Goal: Browse casually: Explore the website without a specific task or goal

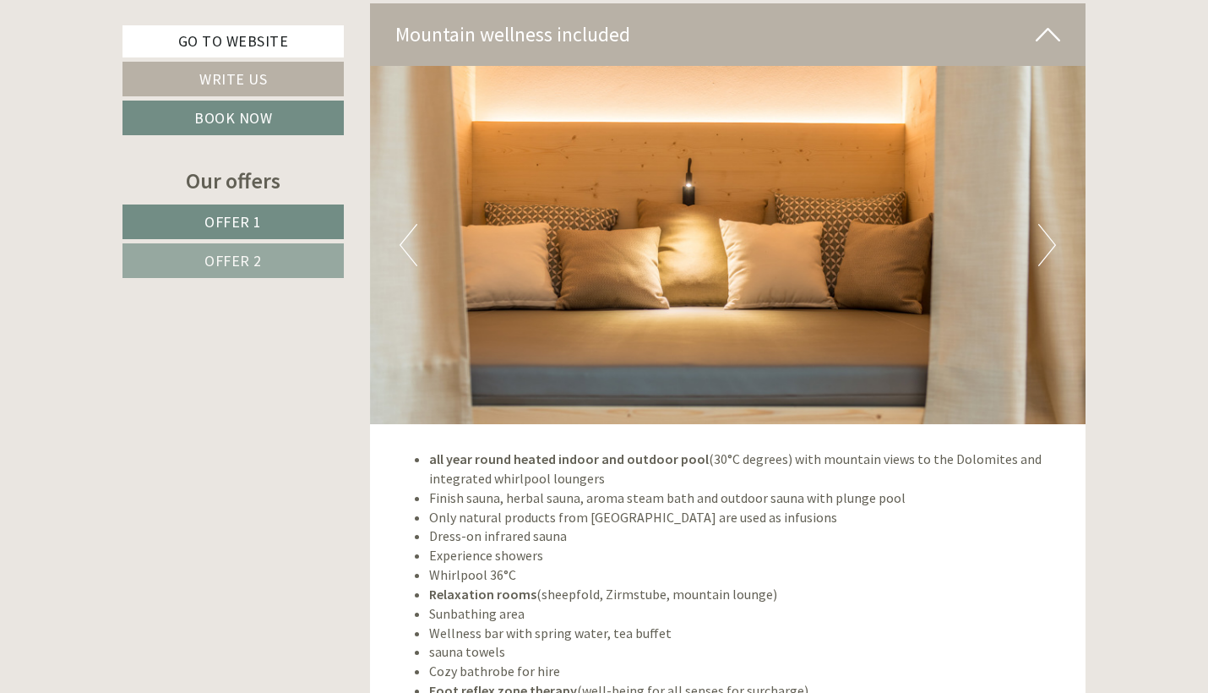
click at [1061, 182] on img at bounding box center [728, 245] width 717 height 358
click at [1040, 224] on button "Next" at bounding box center [1048, 245] width 18 height 42
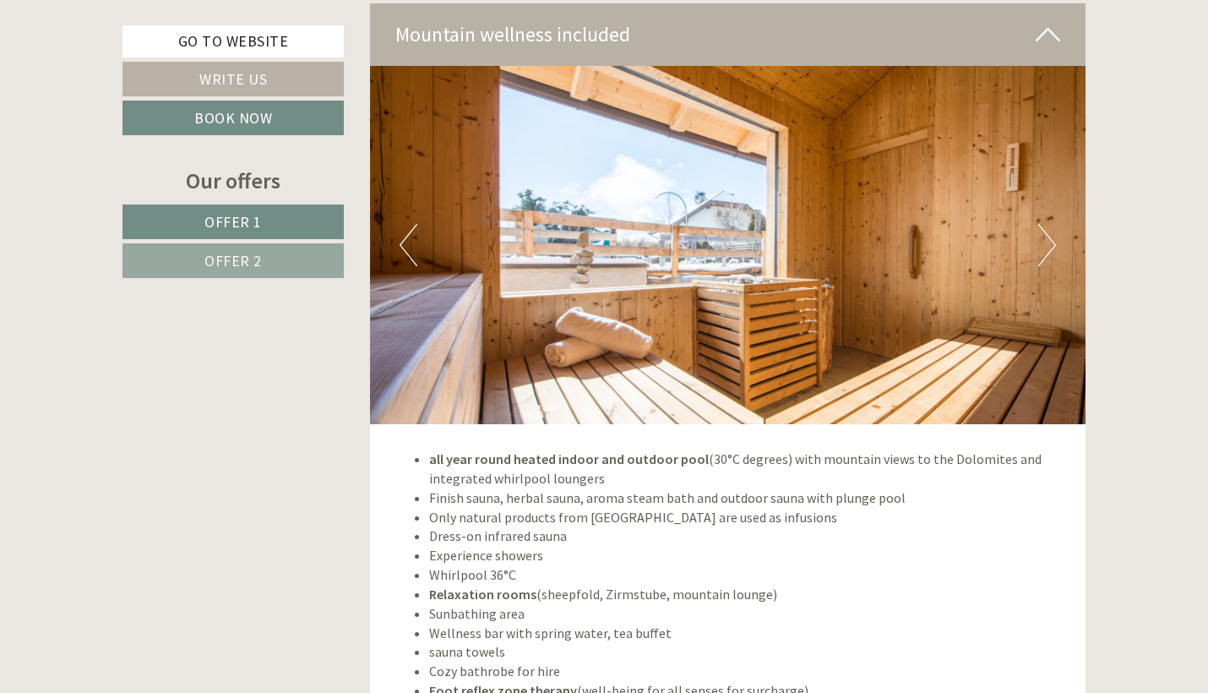
click at [1040, 224] on button "Next" at bounding box center [1048, 245] width 18 height 42
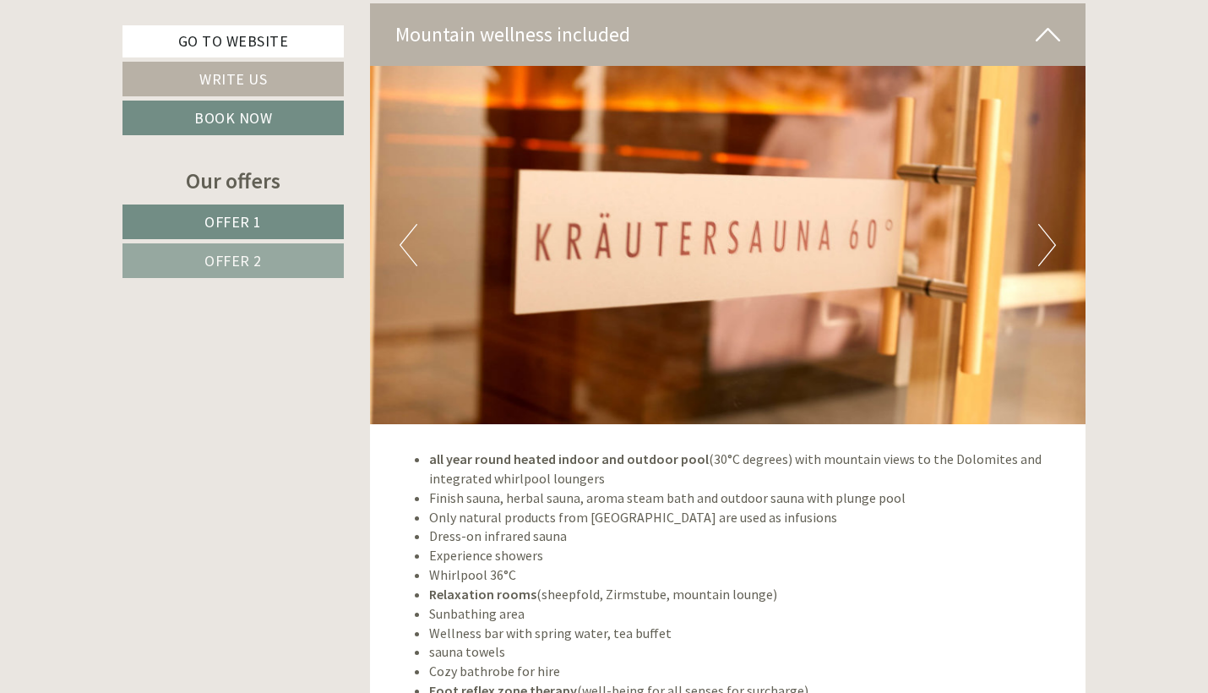
click at [1040, 224] on button "Next" at bounding box center [1048, 245] width 18 height 42
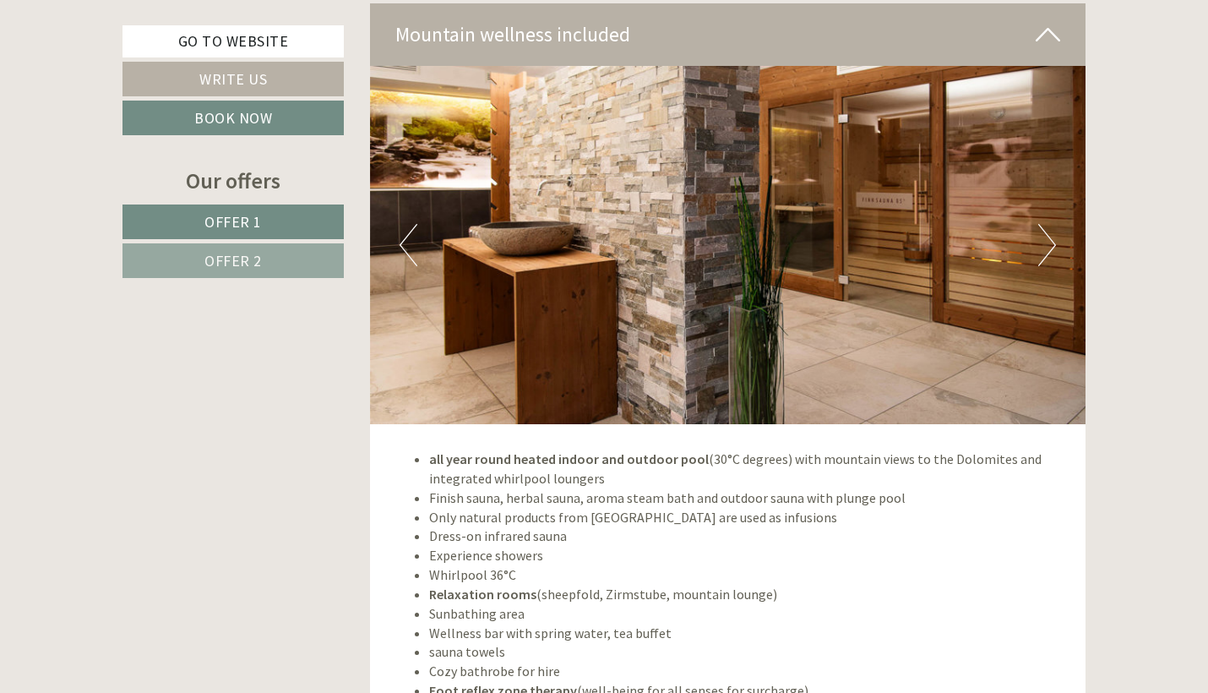
click at [1040, 224] on button "Next" at bounding box center [1048, 245] width 18 height 42
click at [1051, 224] on button "Next" at bounding box center [1048, 245] width 18 height 42
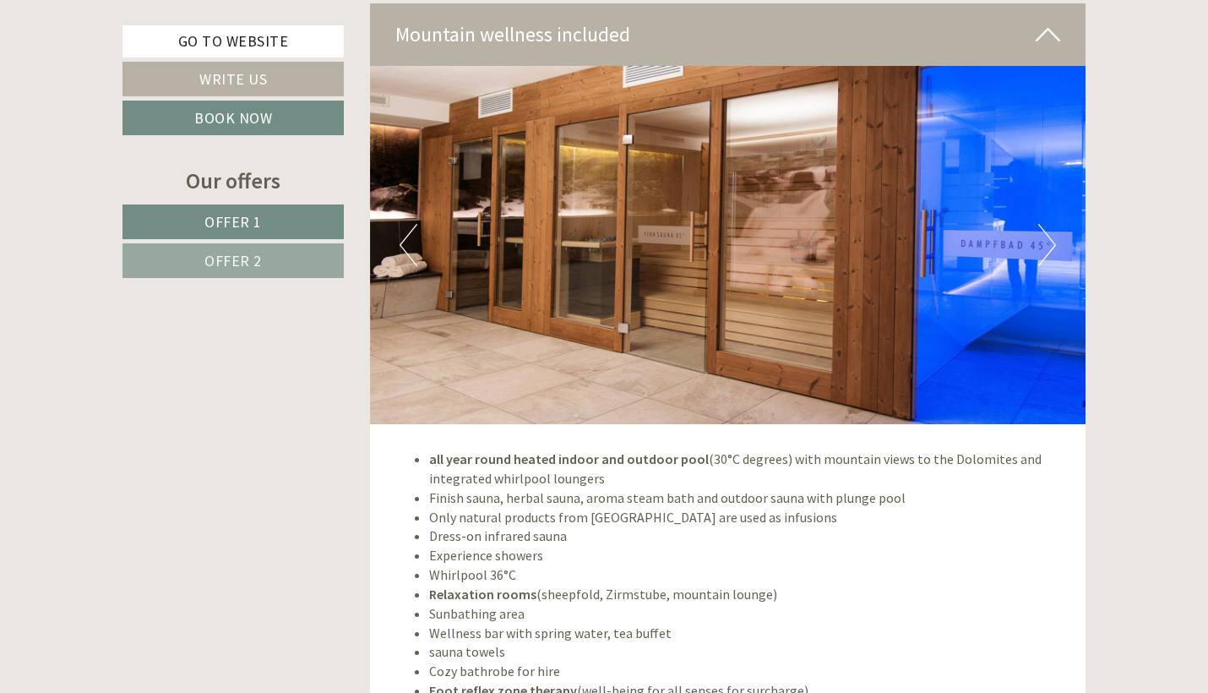
click at [1051, 224] on button "Next" at bounding box center [1048, 245] width 18 height 42
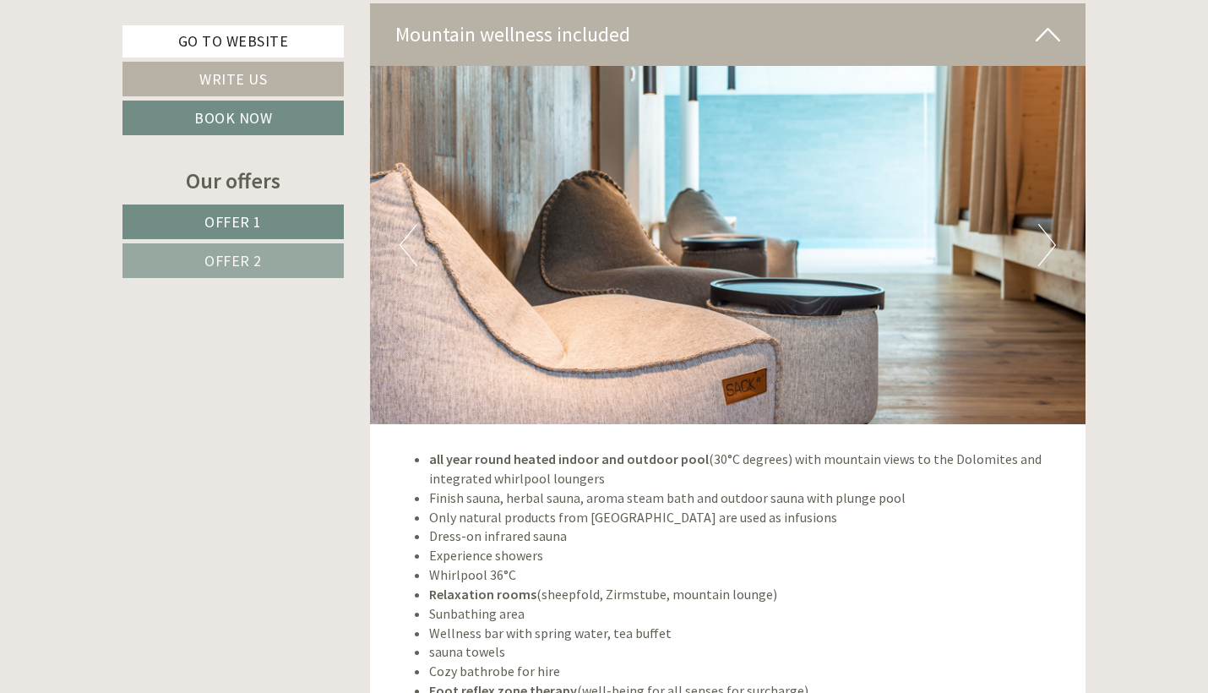
click at [1051, 224] on button "Next" at bounding box center [1048, 245] width 18 height 42
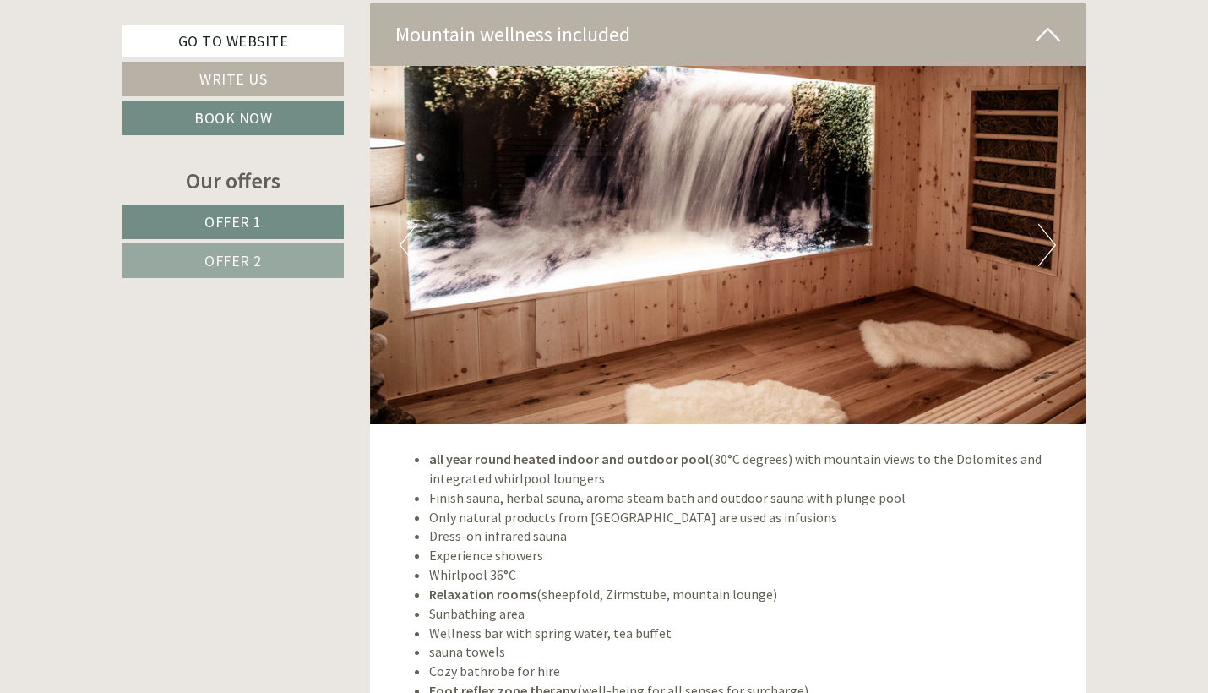
click at [1051, 224] on button "Next" at bounding box center [1048, 245] width 18 height 42
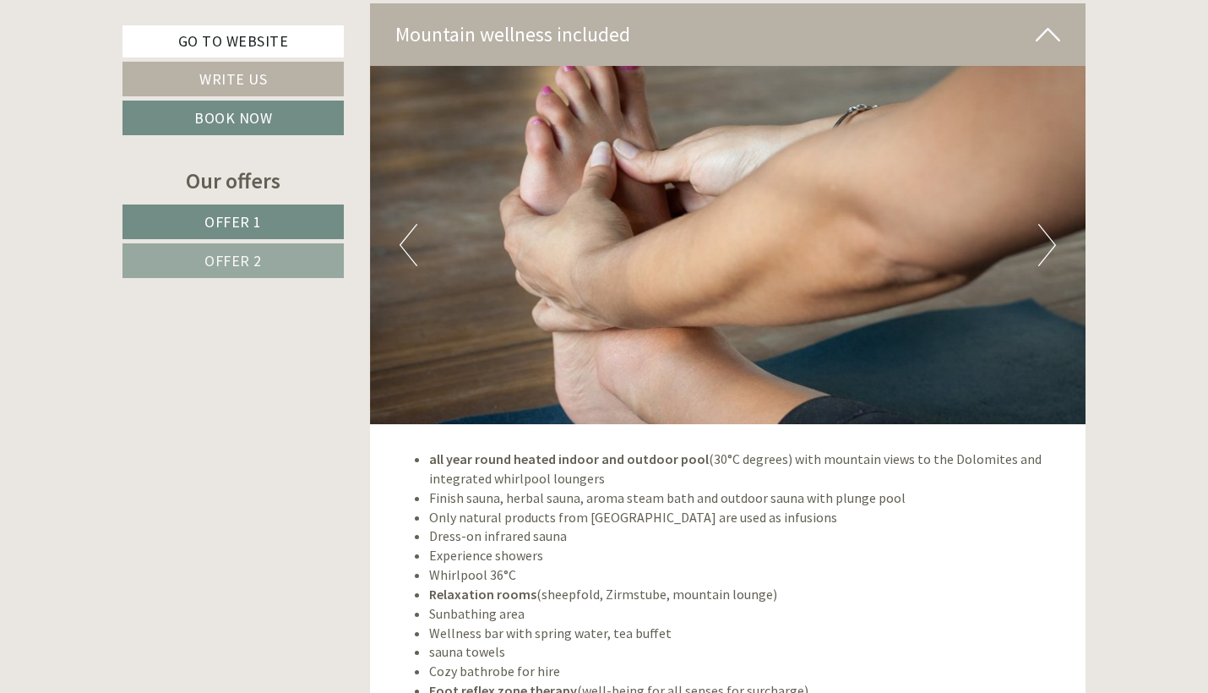
click at [1051, 224] on button "Next" at bounding box center [1048, 245] width 18 height 42
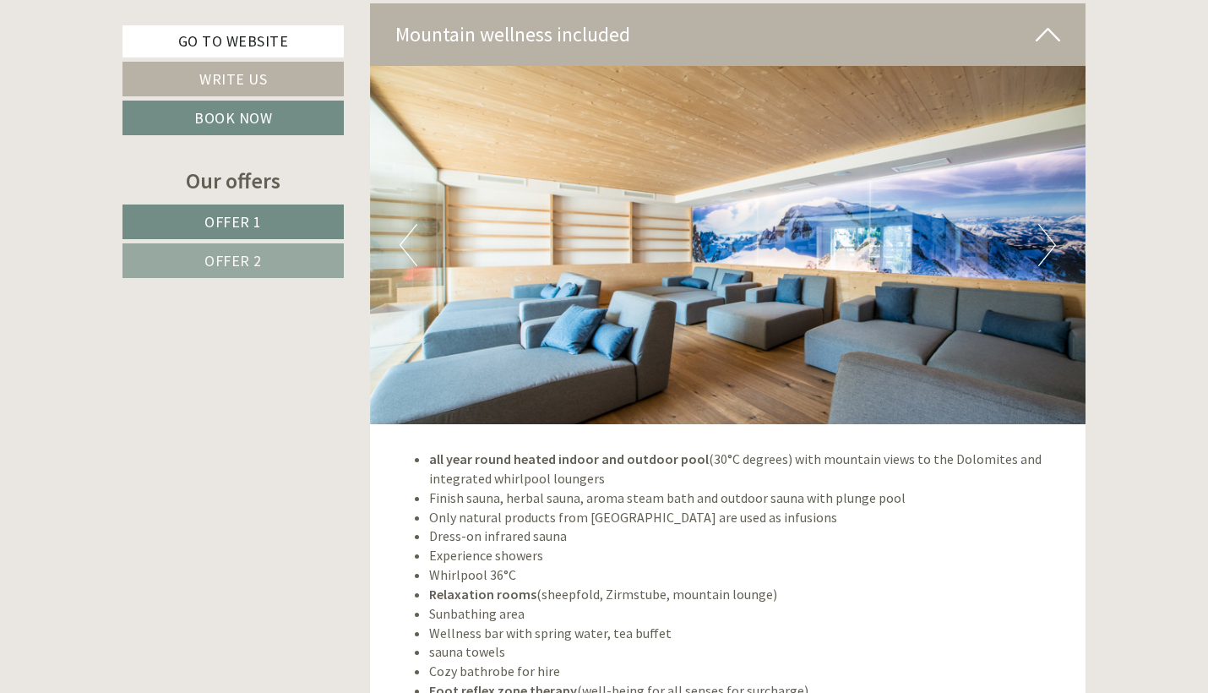
click at [1051, 224] on button "Next" at bounding box center [1048, 245] width 18 height 42
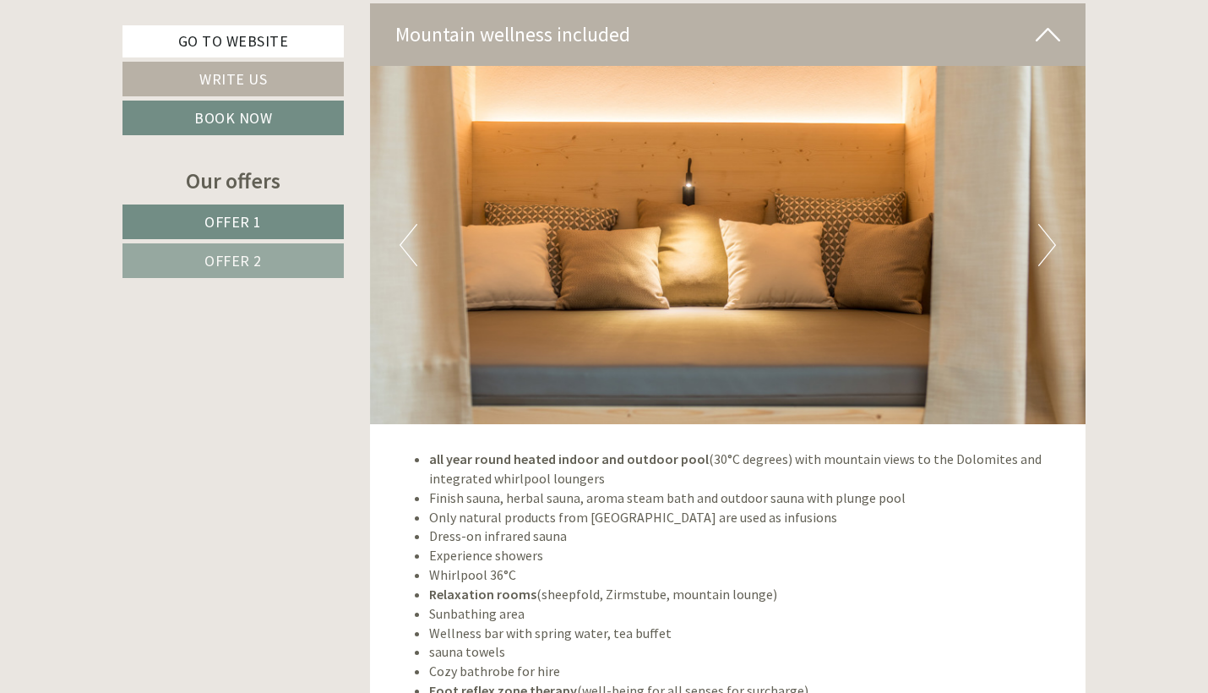
click at [1051, 224] on button "Next" at bounding box center [1048, 245] width 18 height 42
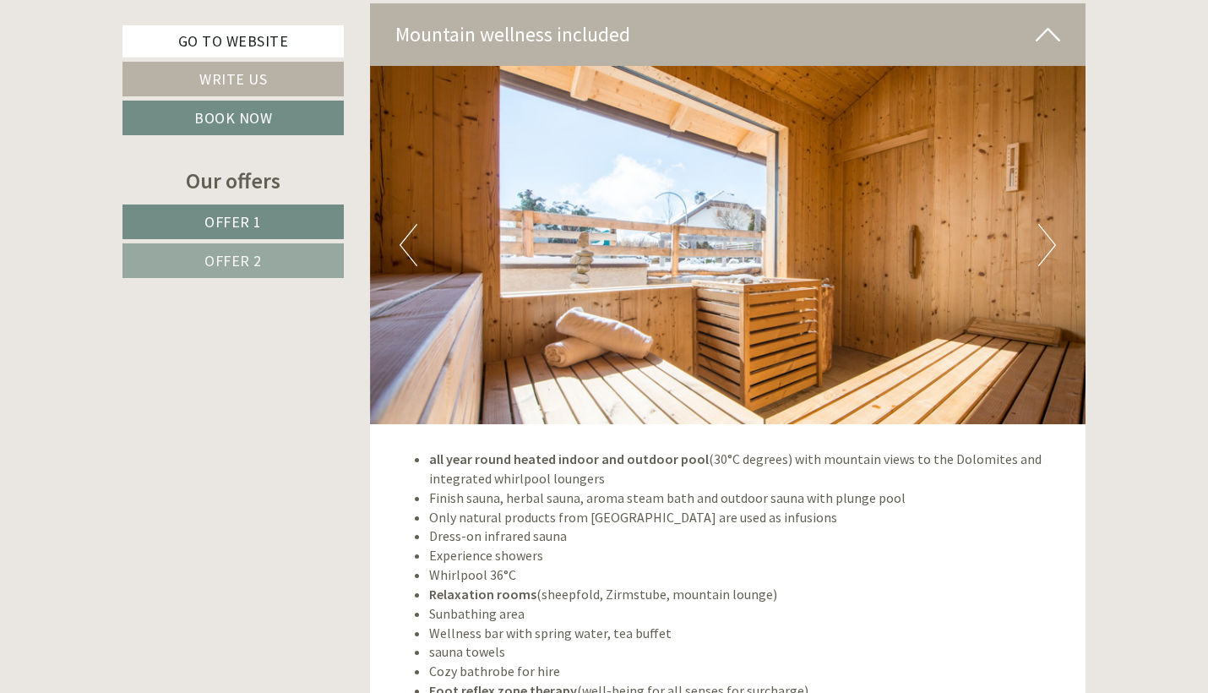
click at [1051, 224] on button "Next" at bounding box center [1048, 245] width 18 height 42
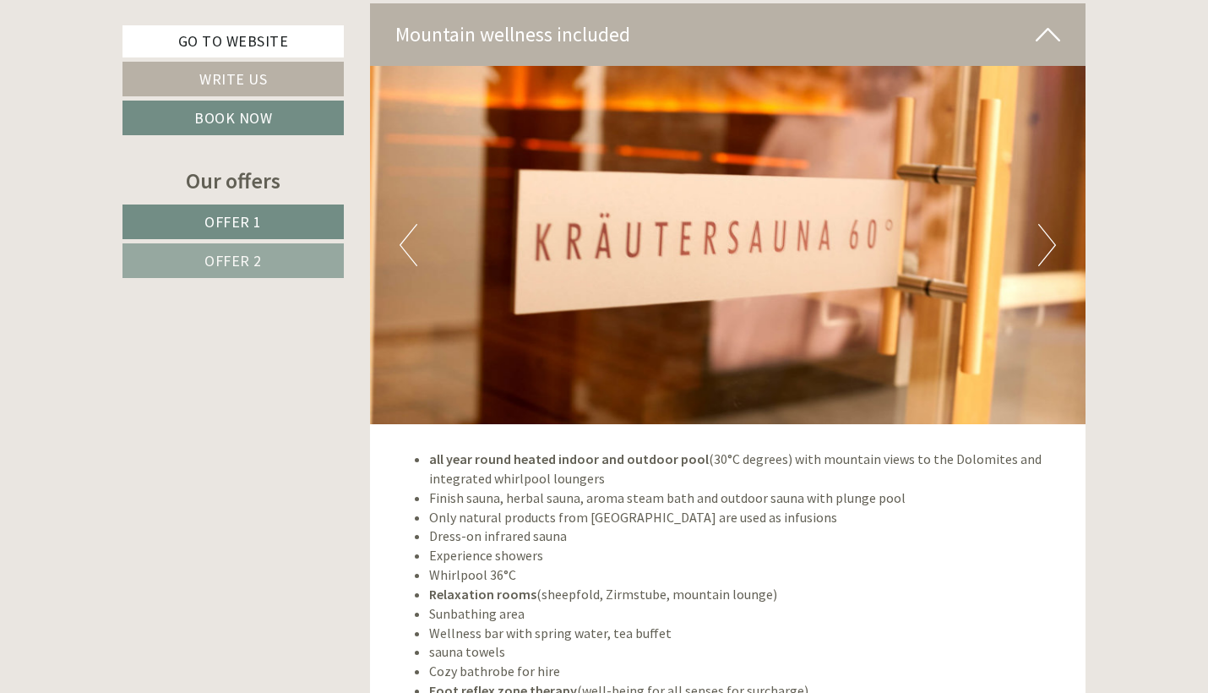
click at [1051, 224] on button "Next" at bounding box center [1048, 245] width 18 height 42
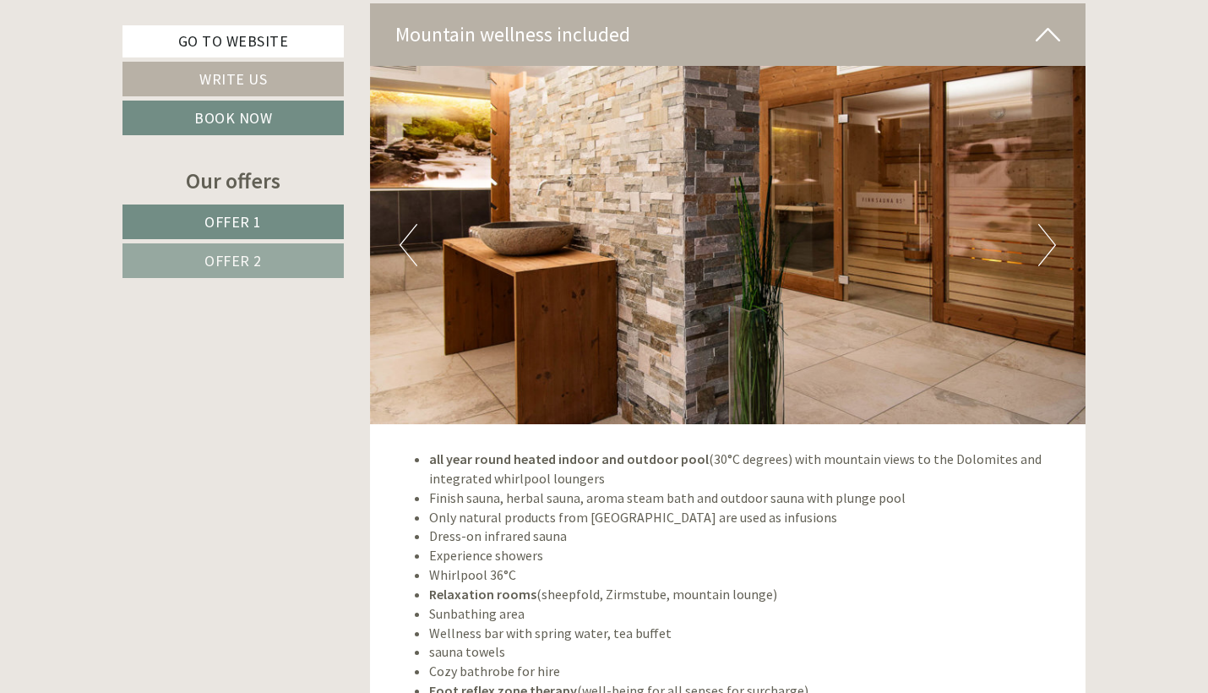
click at [1051, 224] on button "Next" at bounding box center [1048, 245] width 18 height 42
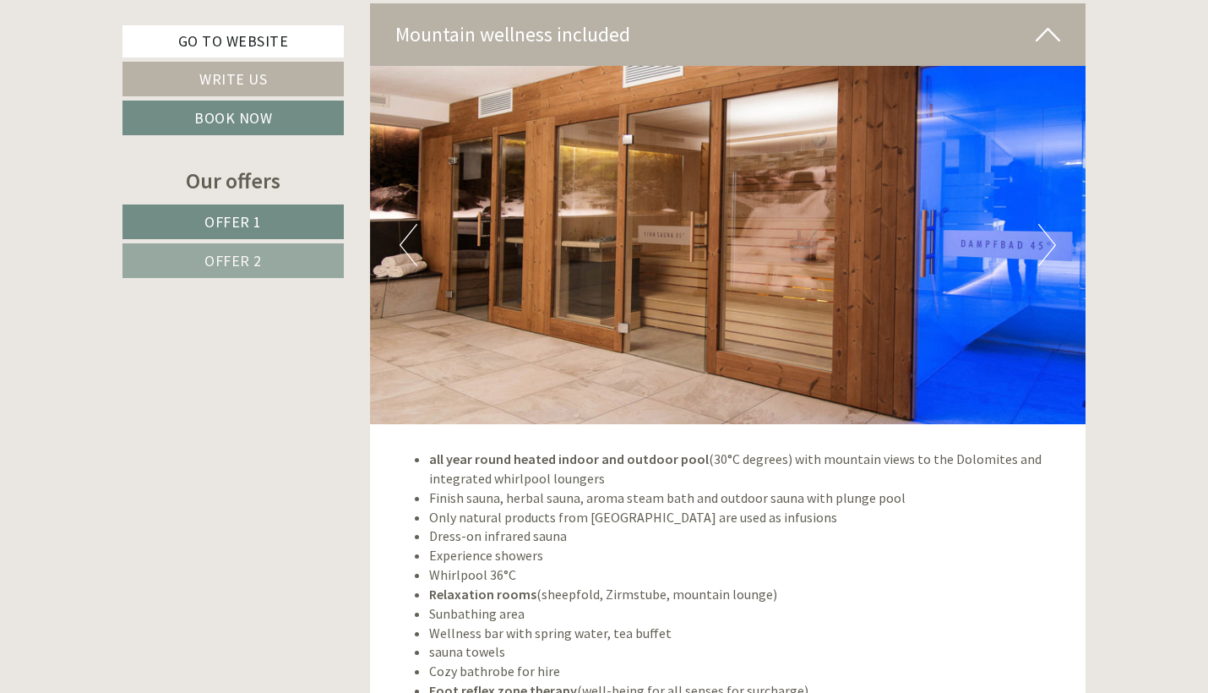
click at [1051, 224] on button "Next" at bounding box center [1048, 245] width 18 height 42
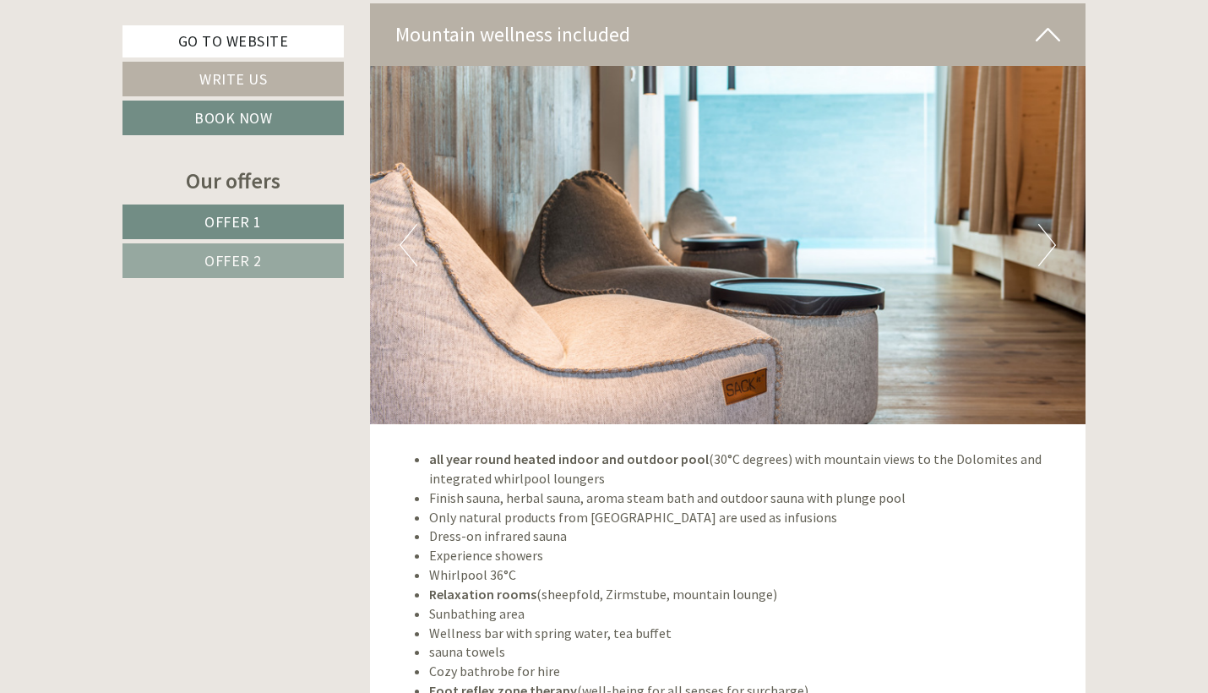
click at [1051, 224] on button "Next" at bounding box center [1048, 245] width 18 height 42
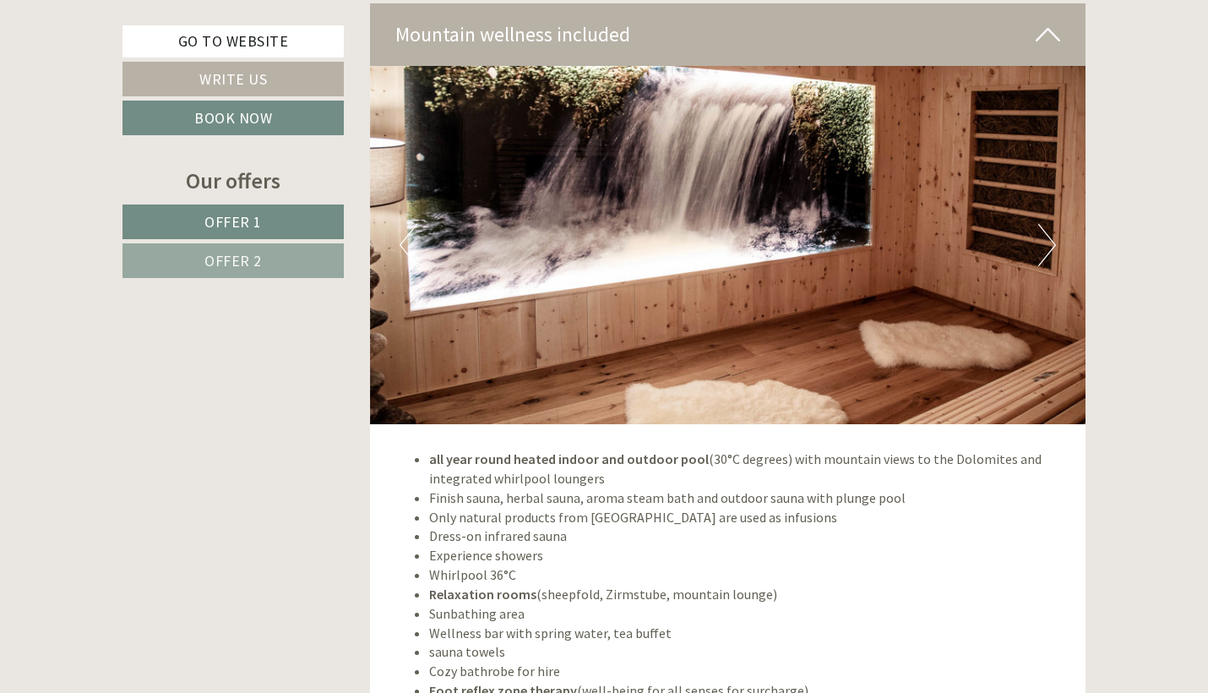
click at [1051, 224] on button "Next" at bounding box center [1048, 245] width 18 height 42
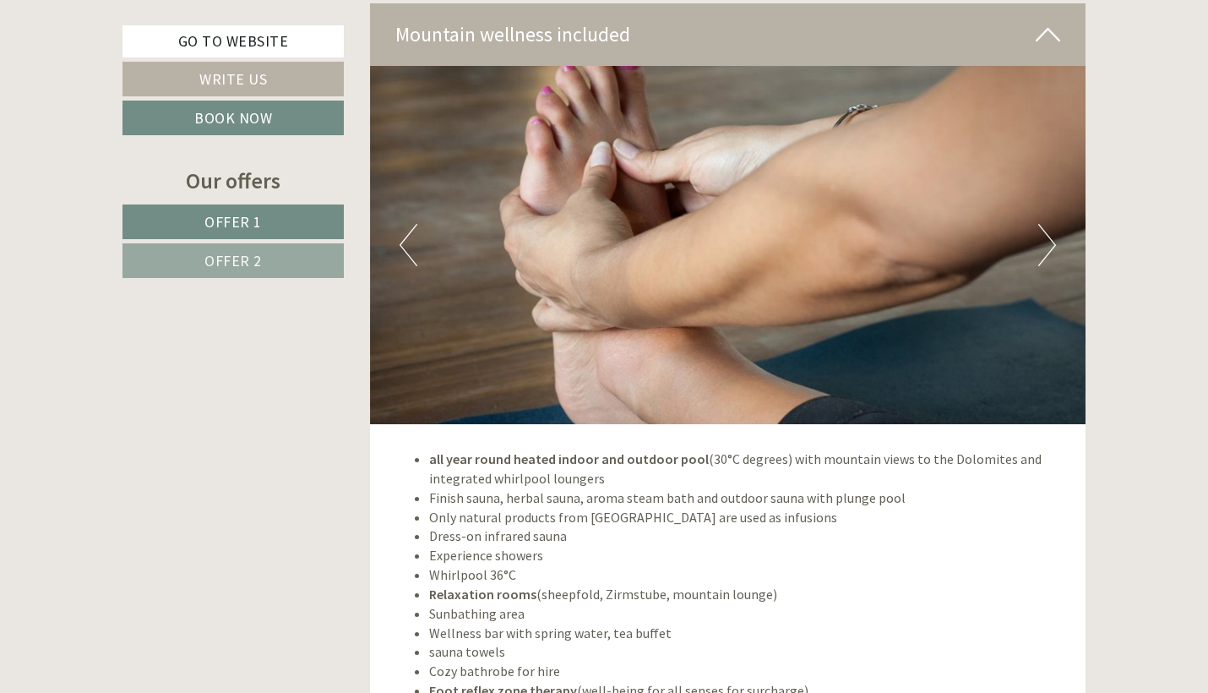
click at [1051, 224] on button "Next" at bounding box center [1048, 245] width 18 height 42
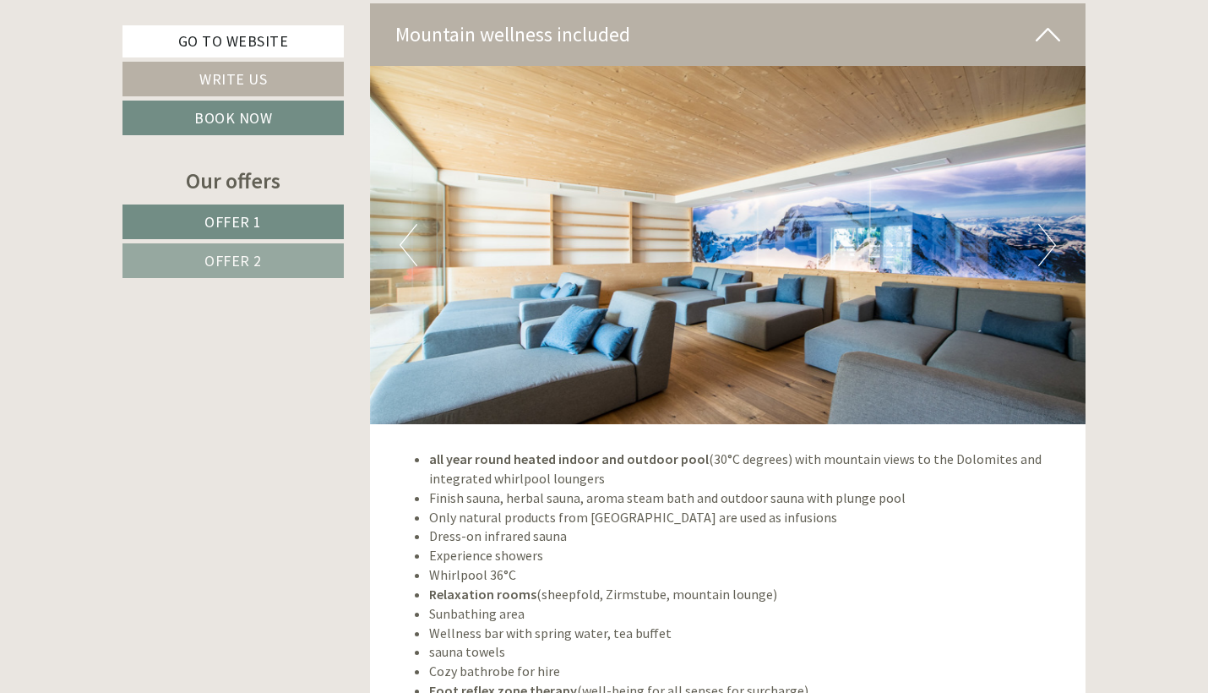
click at [1051, 224] on button "Next" at bounding box center [1048, 245] width 18 height 42
